Goal: Information Seeking & Learning: Learn about a topic

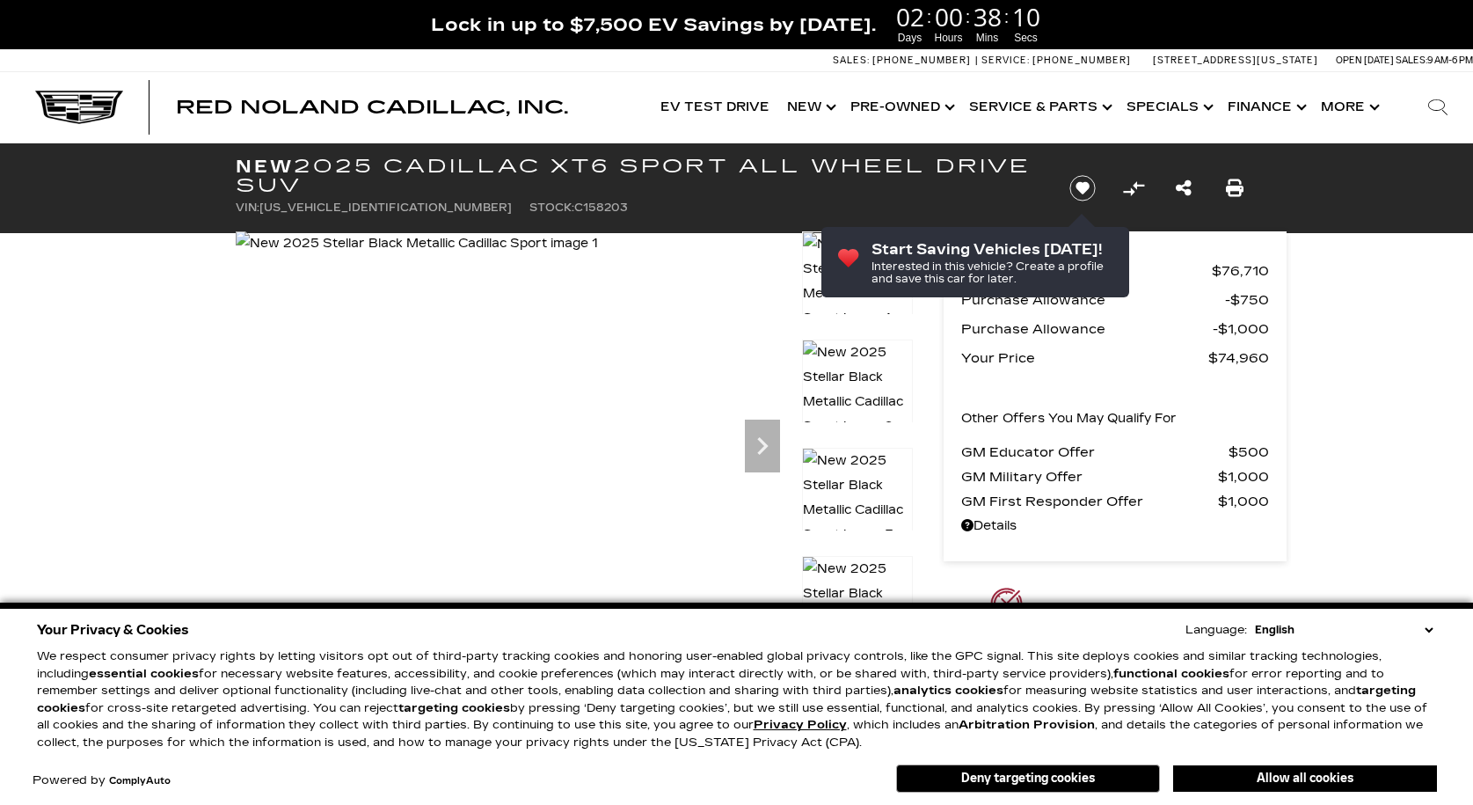
click at [1422, 632] on select "English Spanish / Español English / [GEOGRAPHIC_DATA] Korean / 한국어 Vietnamese /…" at bounding box center [1344, 630] width 186 height 18
click at [1441, 624] on div "Your Privacy & Cookies Language: English Spanish / Español English / [GEOGRAPHI…" at bounding box center [736, 703] width 1473 height 202
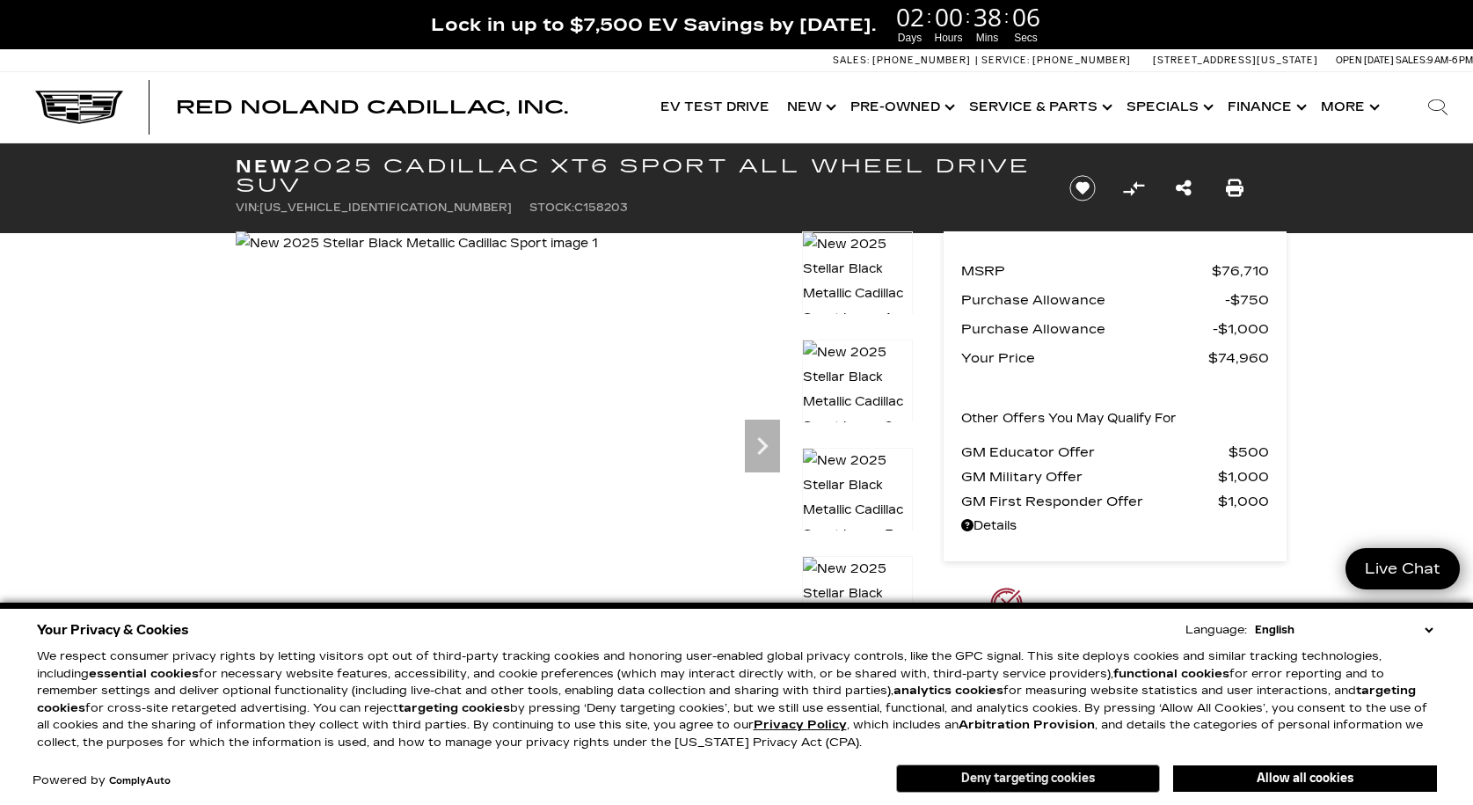
click at [1074, 779] on button "Deny targeting cookies" at bounding box center [1028, 778] width 264 height 28
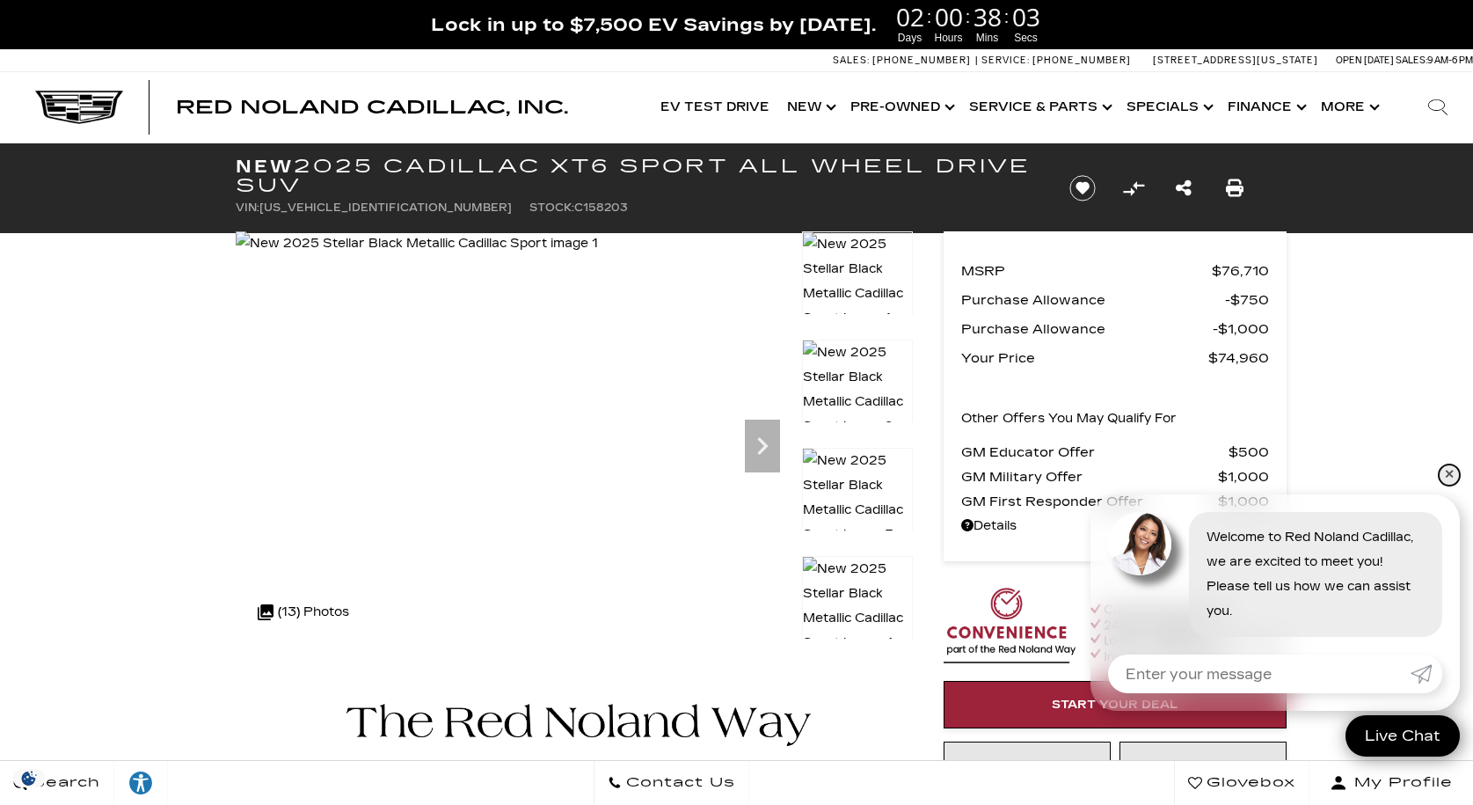
click at [1447, 471] on link "✕" at bounding box center [1449, 474] width 21 height 21
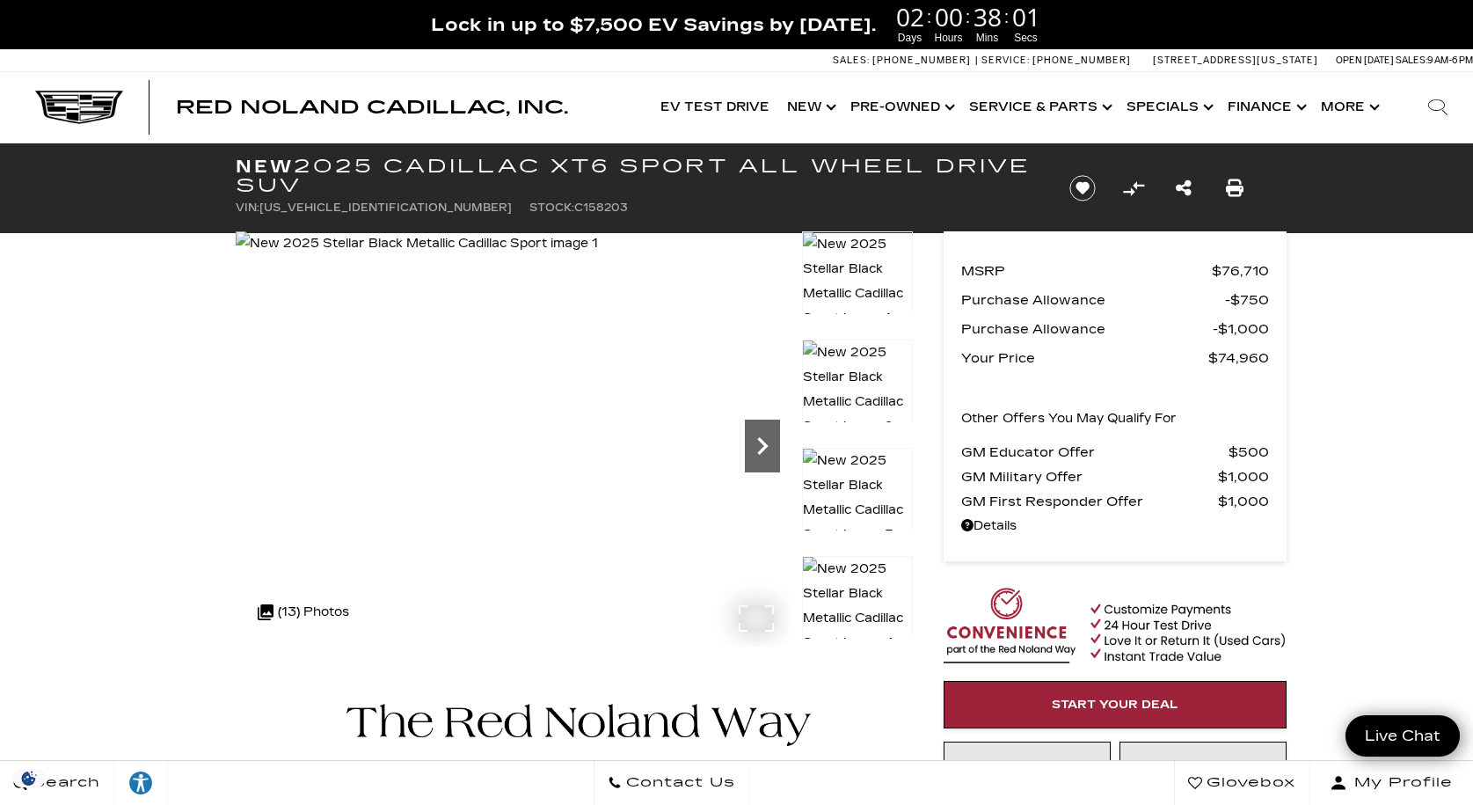
click at [763, 441] on icon "Next" at bounding box center [762, 446] width 11 height 18
click at [766, 443] on icon "Next" at bounding box center [762, 445] width 35 height 35
click at [764, 443] on icon "Next" at bounding box center [762, 446] width 11 height 18
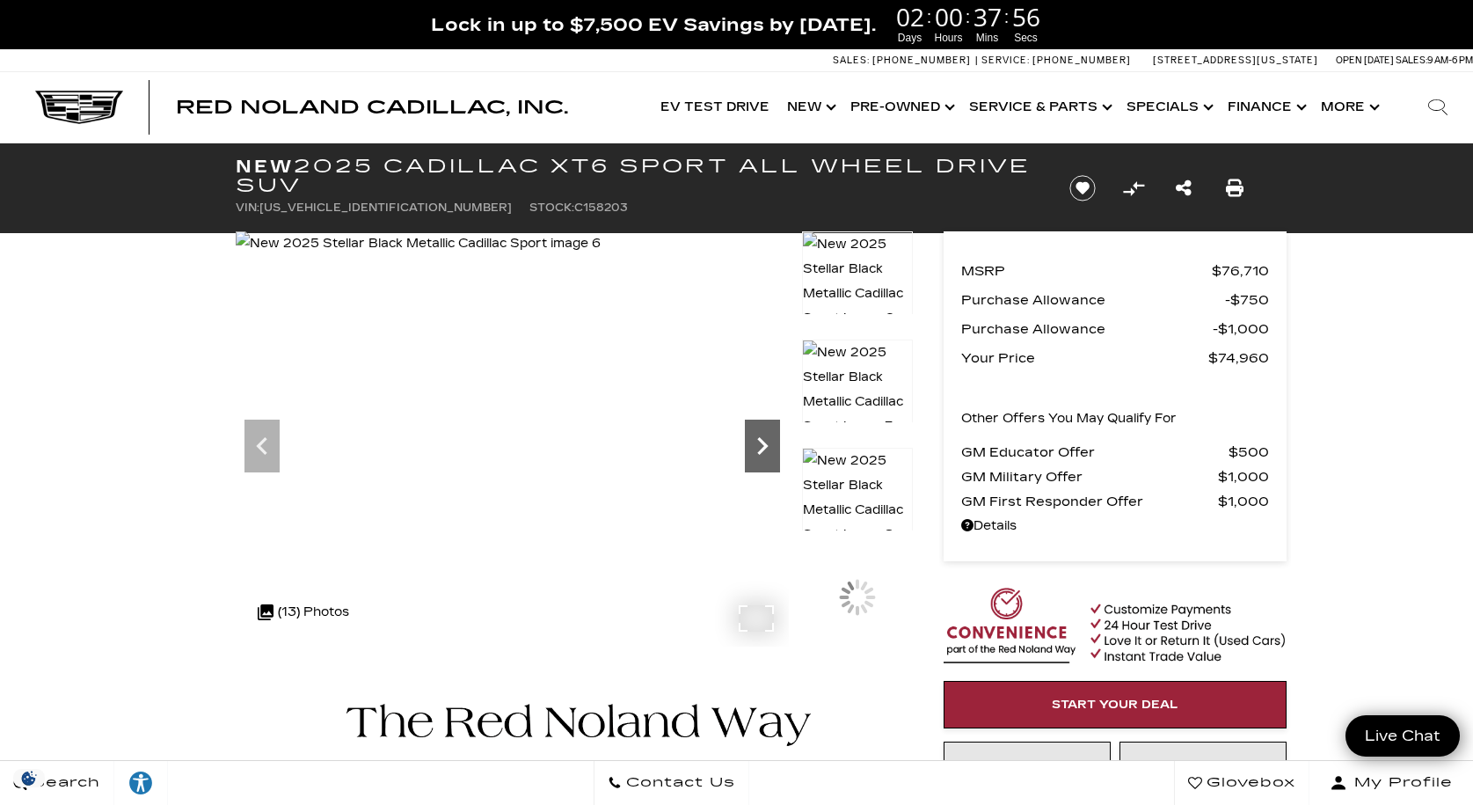
click at [764, 443] on icon "Next" at bounding box center [762, 446] width 11 height 18
click at [850, 390] on img at bounding box center [857, 389] width 111 height 100
click at [758, 443] on icon "Next" at bounding box center [762, 445] width 35 height 35
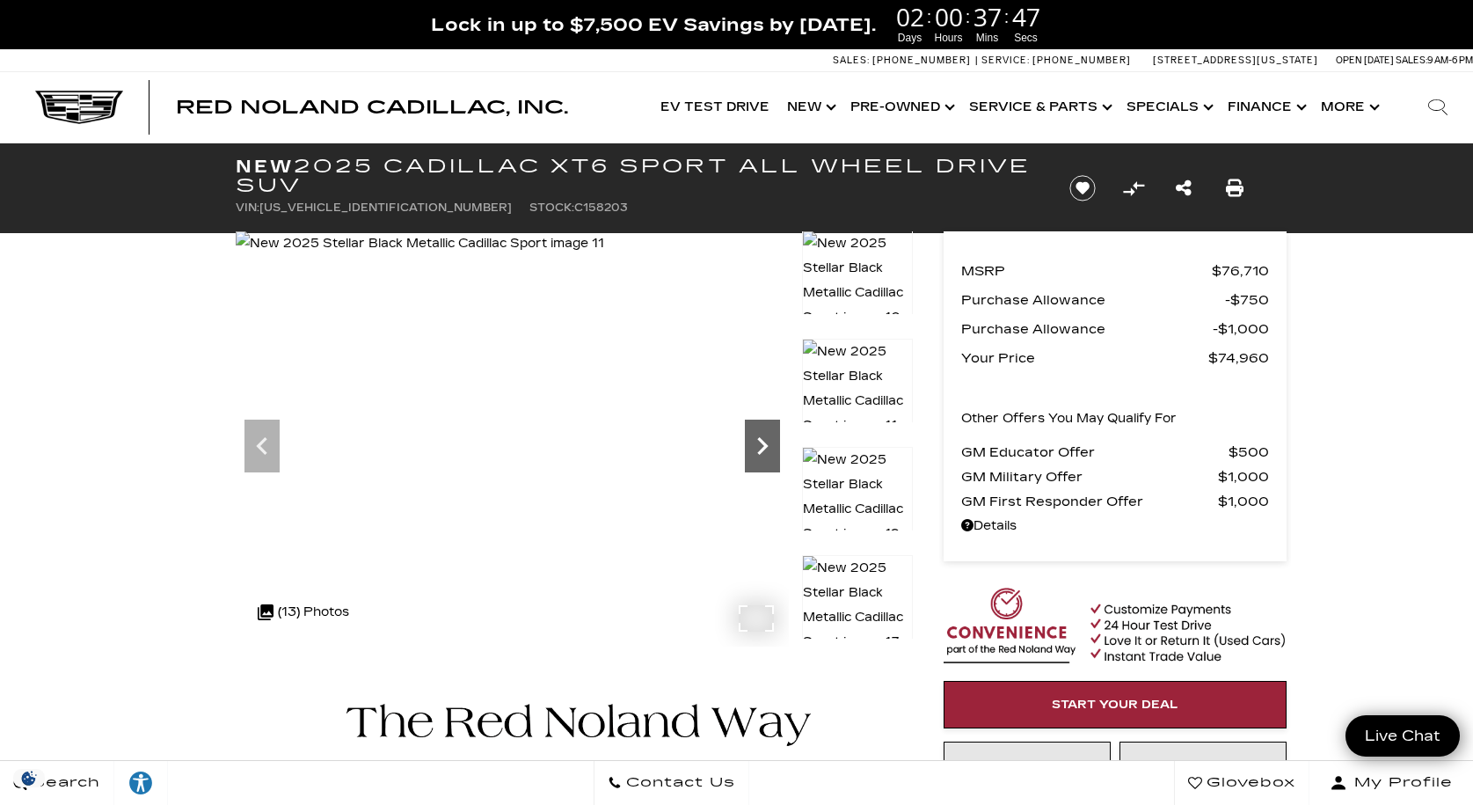
click at [764, 439] on icon "Next" at bounding box center [762, 445] width 35 height 35
click at [765, 438] on icon "Next" at bounding box center [762, 445] width 35 height 35
click at [607, 256] on img at bounding box center [421, 243] width 371 height 25
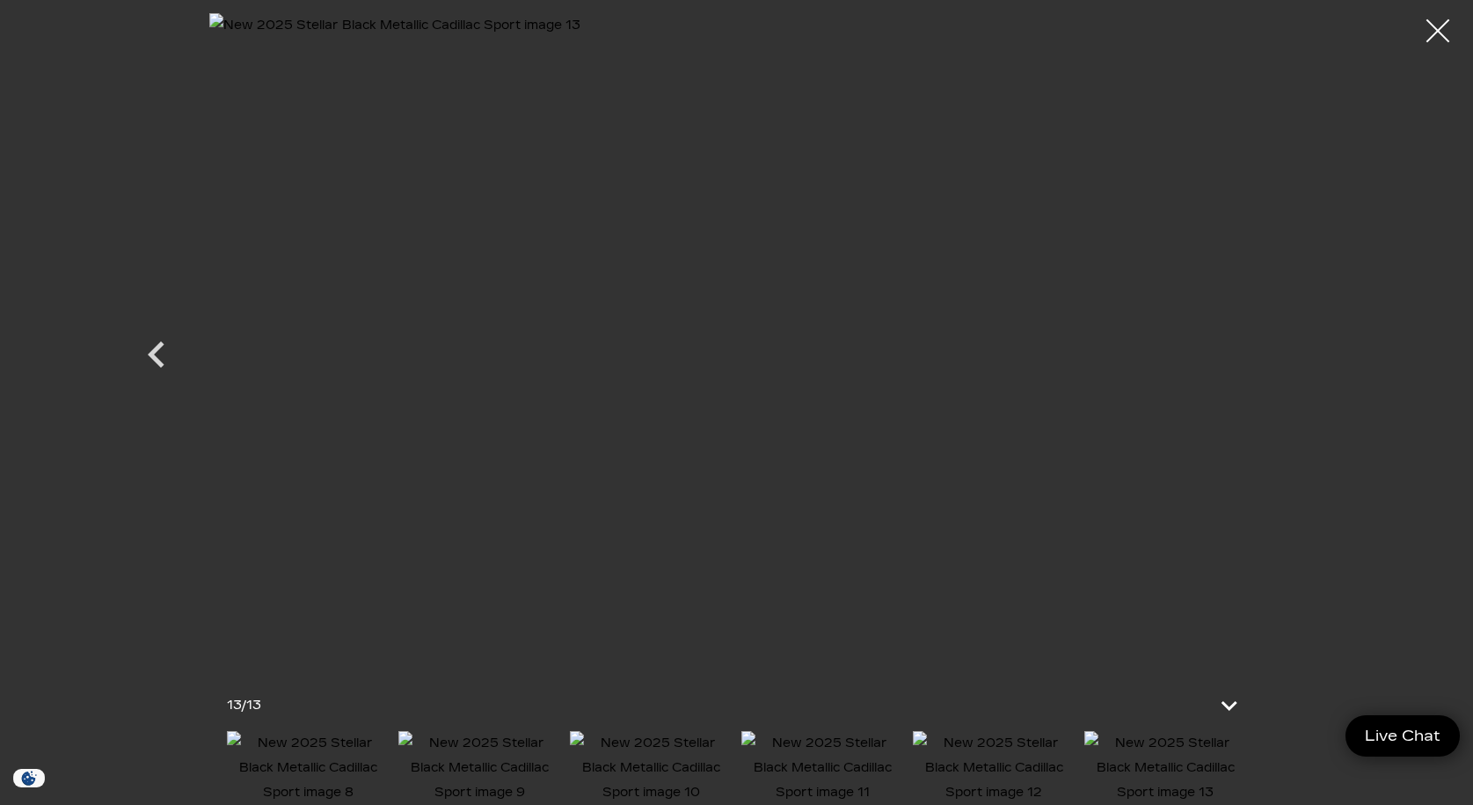
click at [1425, 33] on div at bounding box center [1438, 31] width 47 height 47
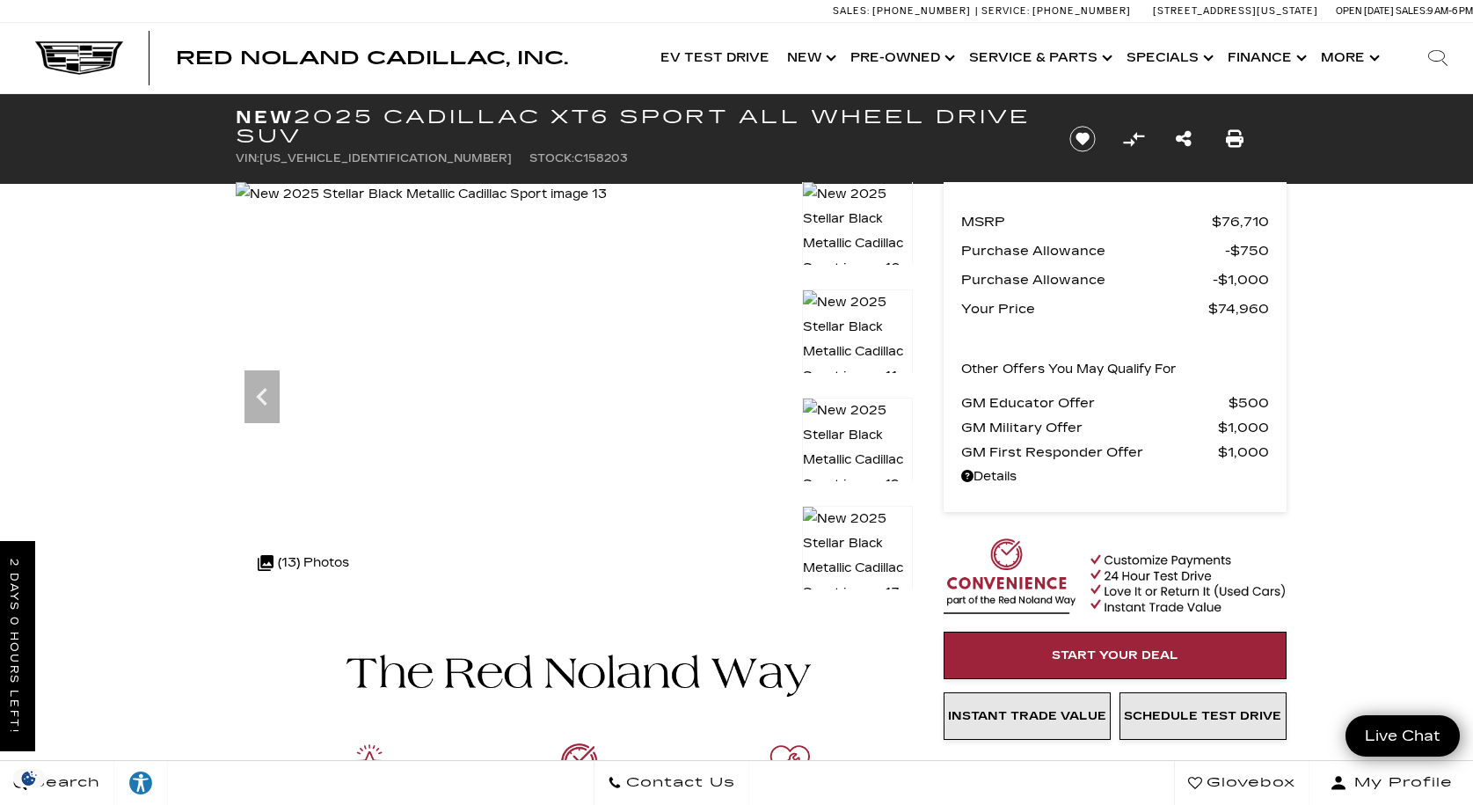
drag, startPoint x: 1354, startPoint y: 396, endPoint x: 1358, endPoint y: 419, distance: 23.1
click at [255, 395] on icon "Previous" at bounding box center [261, 396] width 35 height 35
